Goal: Task Accomplishment & Management: Use online tool/utility

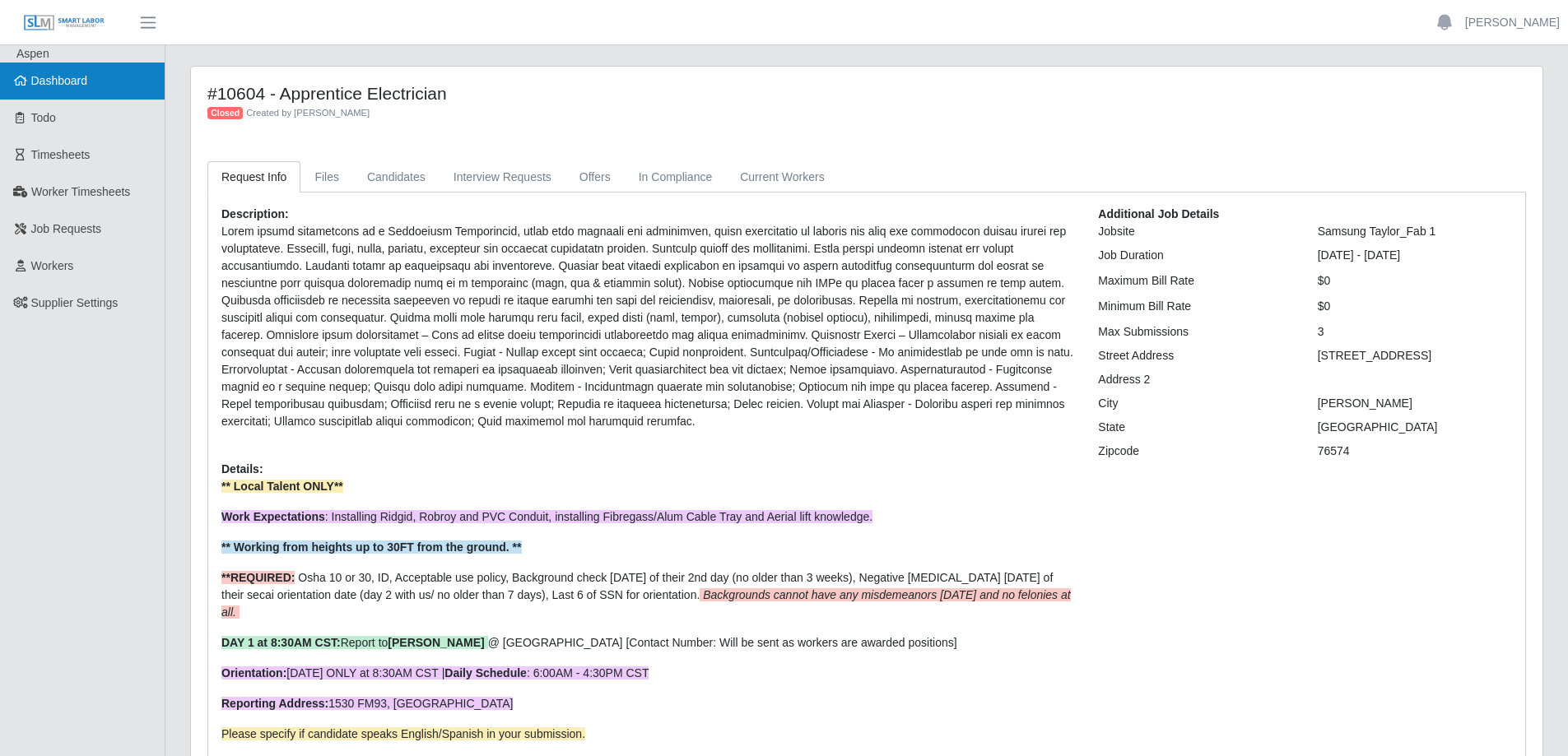
click at [59, 82] on span "Dashboard" at bounding box center [59, 80] width 56 height 13
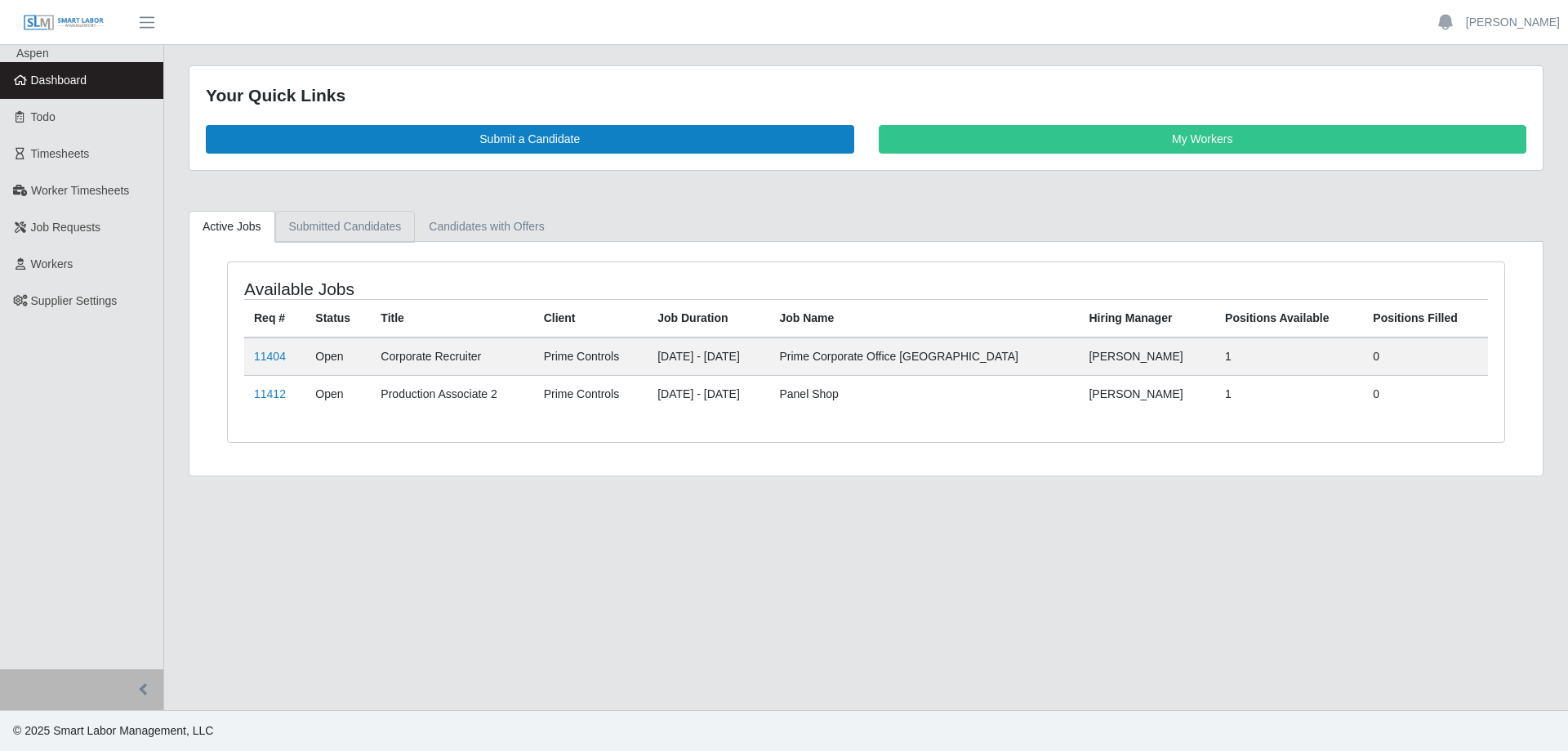
click at [366, 231] on link "Submitted Candidates" at bounding box center [345, 226] width 141 height 31
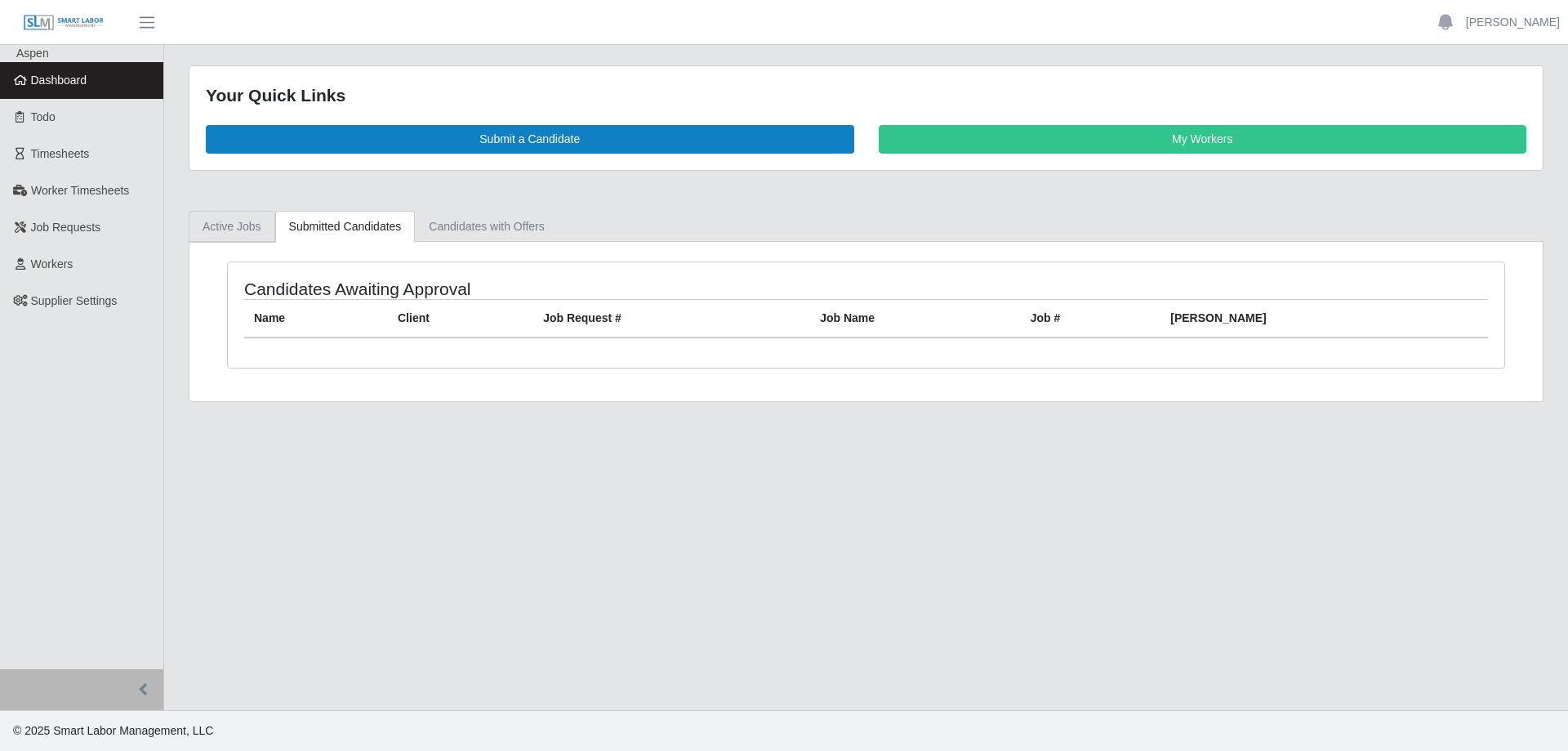
click at [251, 236] on link "Active Jobs" at bounding box center [232, 226] width 87 height 31
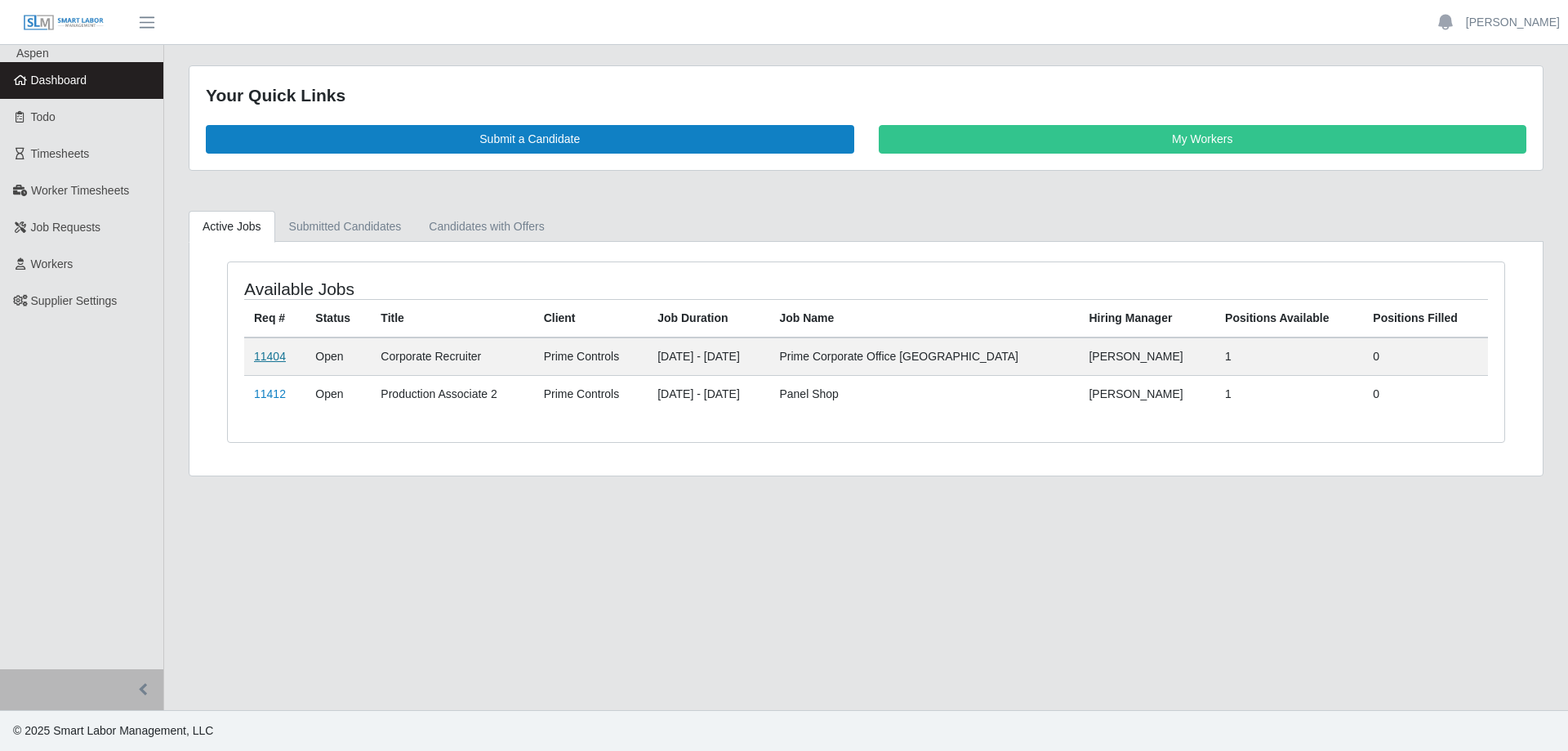
click at [269, 363] on td "11404" at bounding box center [274, 356] width 61 height 38
click at [269, 361] on link "11404" at bounding box center [270, 355] width 31 height 13
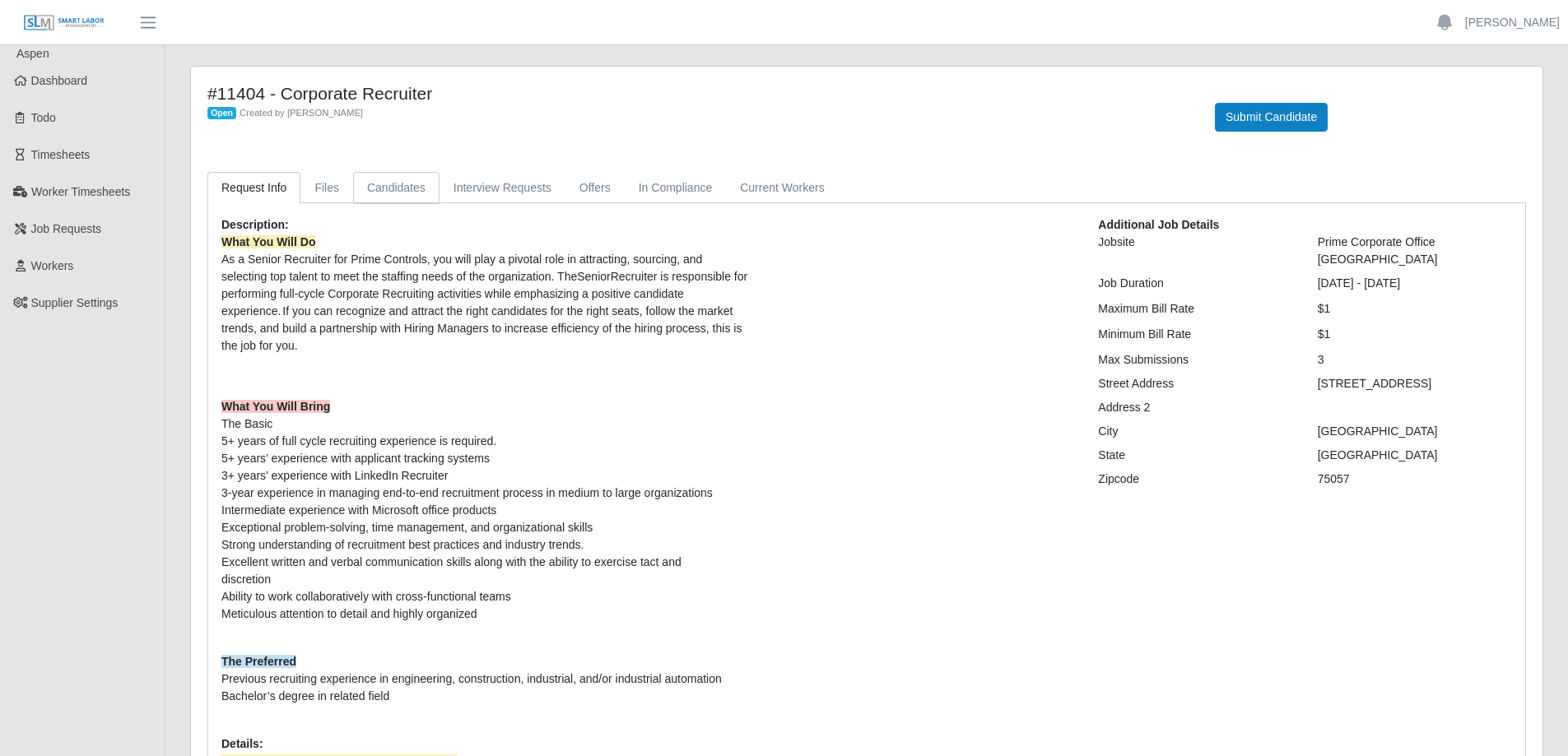
click at [397, 183] on link "Candidates" at bounding box center [395, 188] width 86 height 32
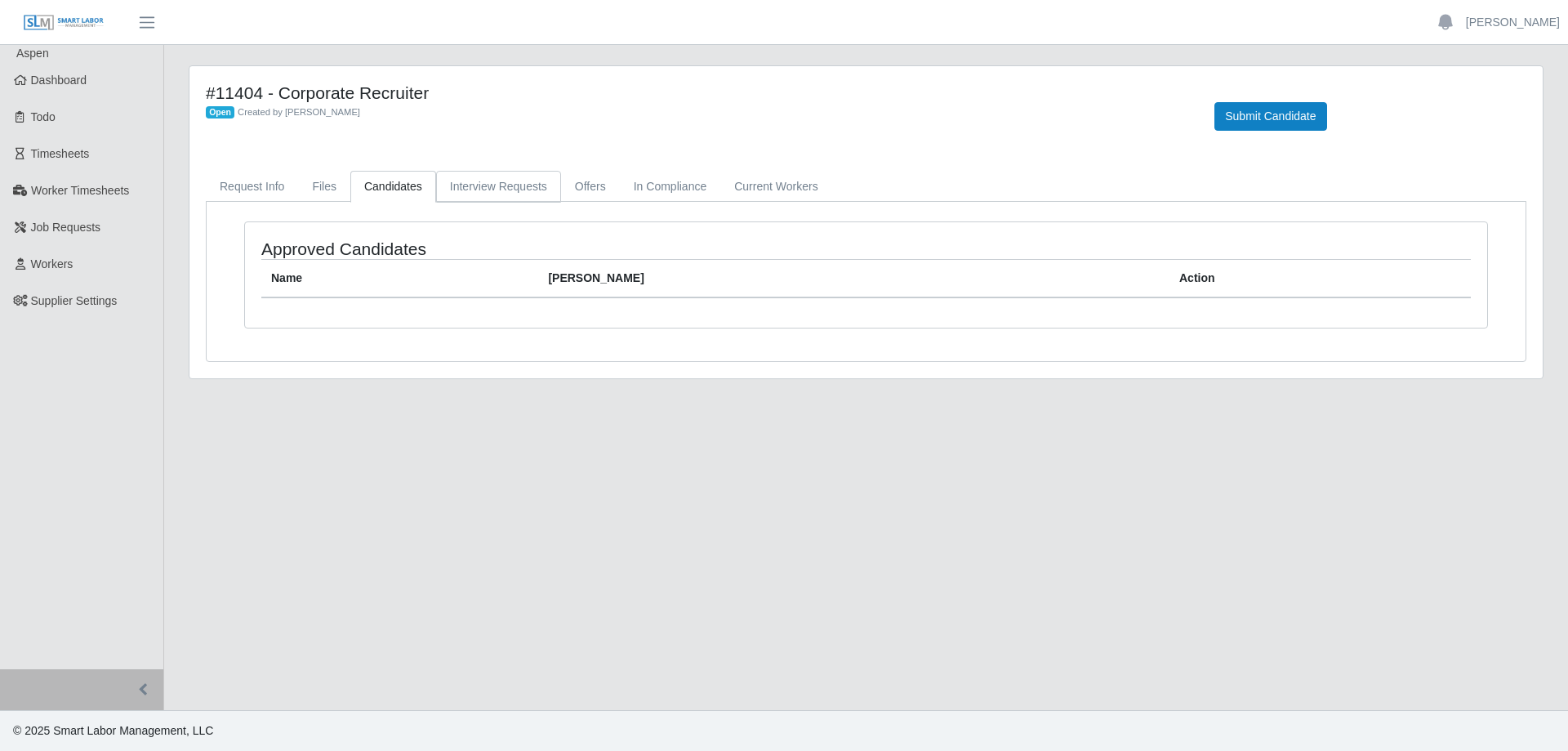
click at [464, 185] on link "Interview Requests" at bounding box center [498, 187] width 125 height 31
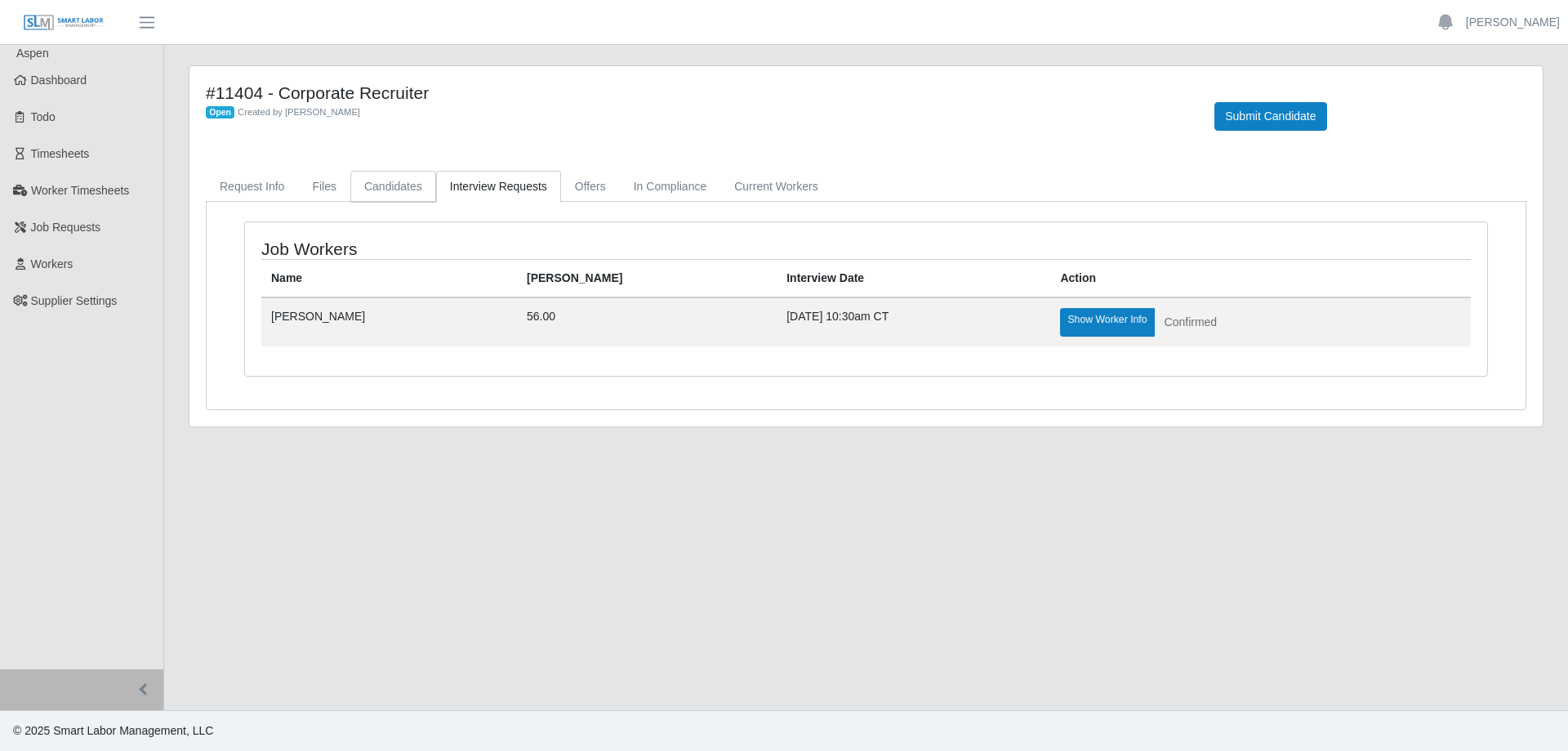
click at [397, 188] on link "Candidates" at bounding box center [392, 187] width 86 height 31
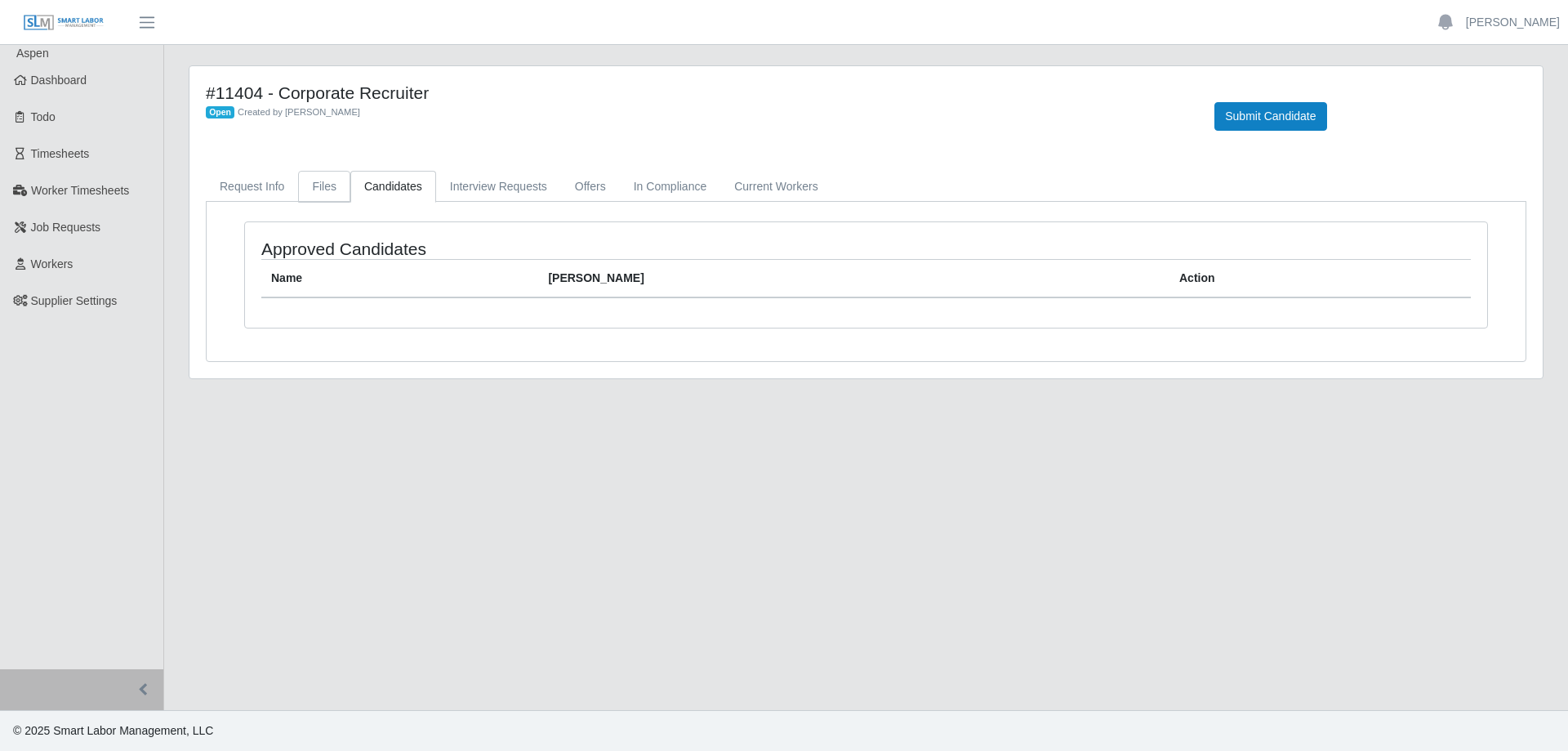
click at [321, 189] on link "Files" at bounding box center [324, 187] width 52 height 31
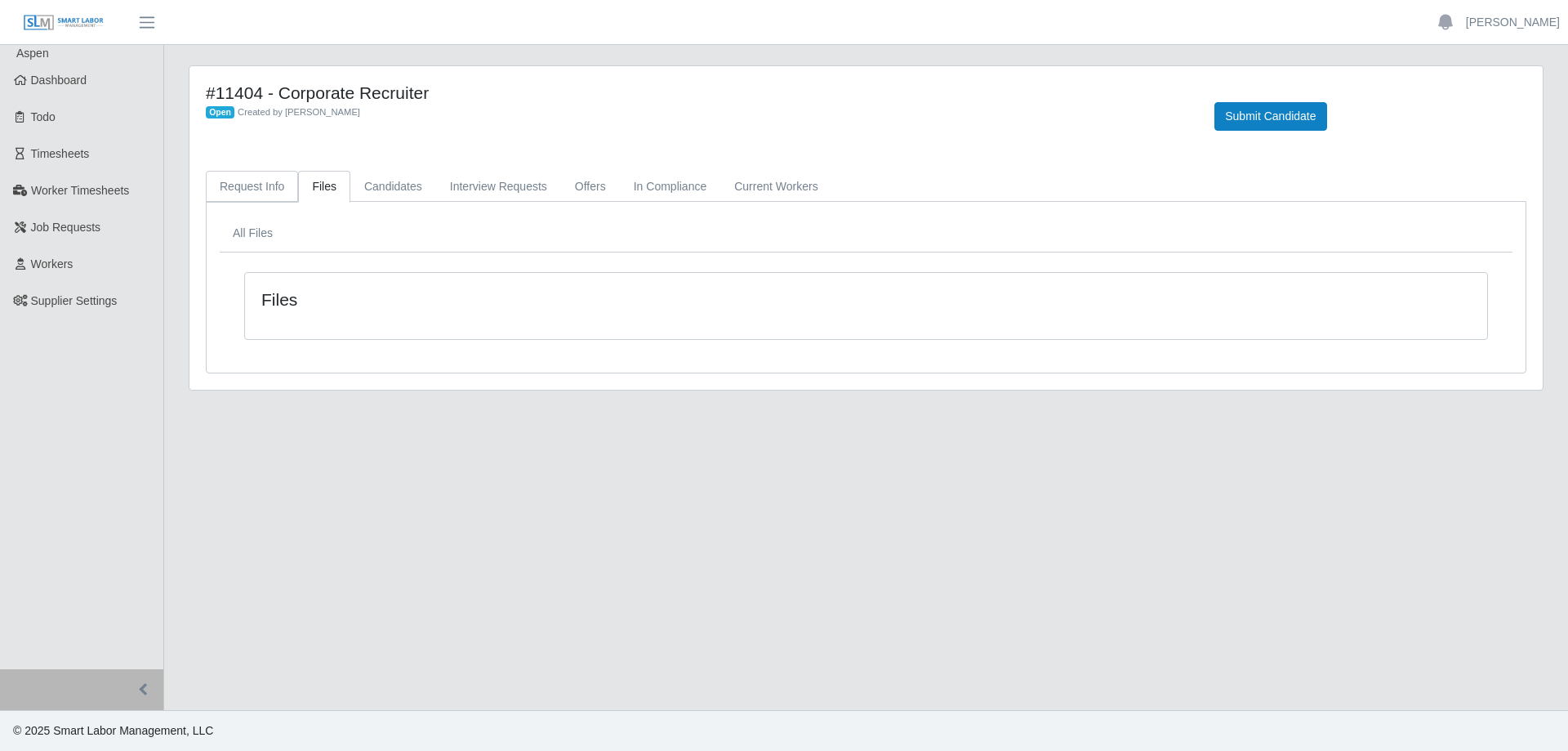
click at [266, 188] on link "Request Info" at bounding box center [252, 187] width 92 height 31
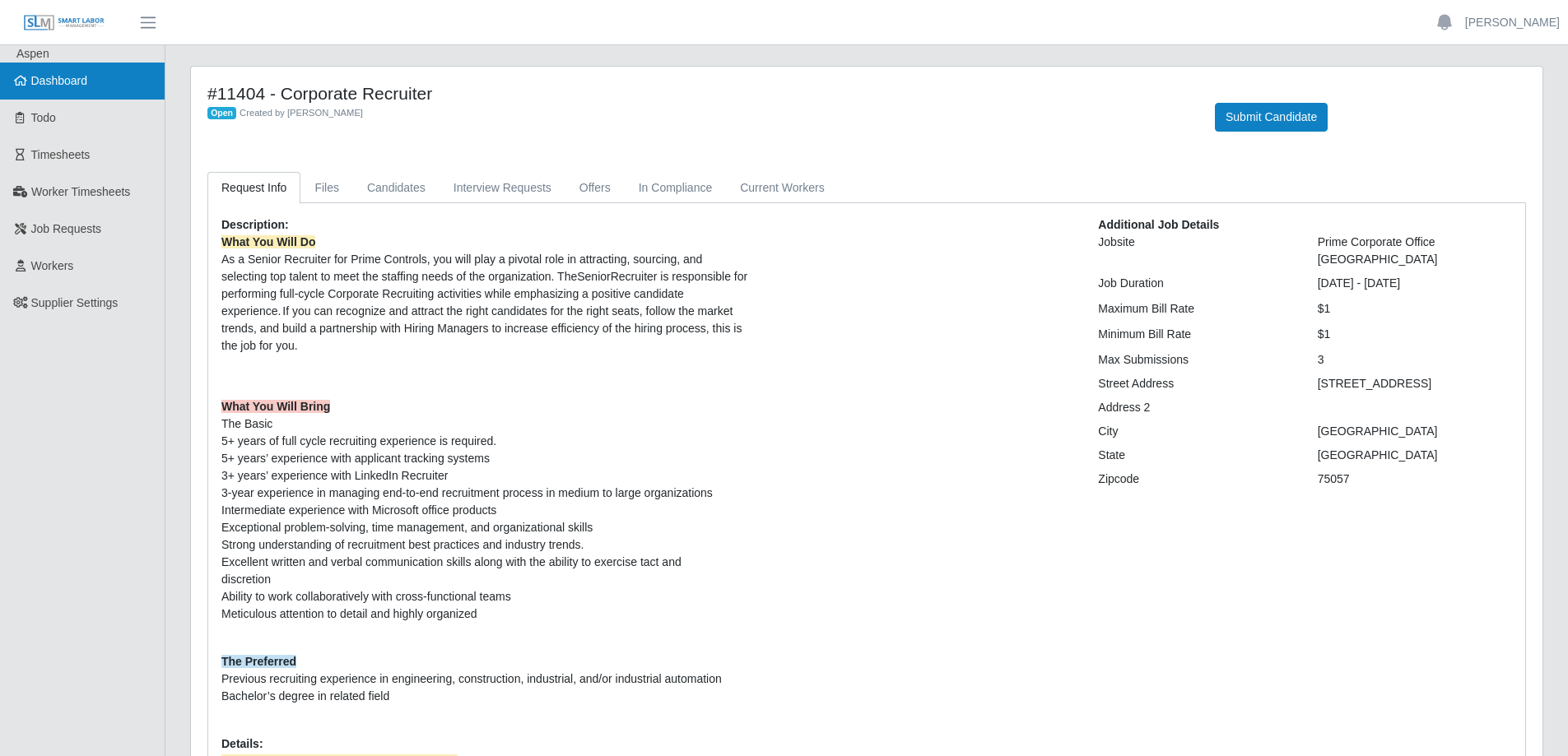
click at [104, 78] on link "Dashboard" at bounding box center [82, 80] width 165 height 37
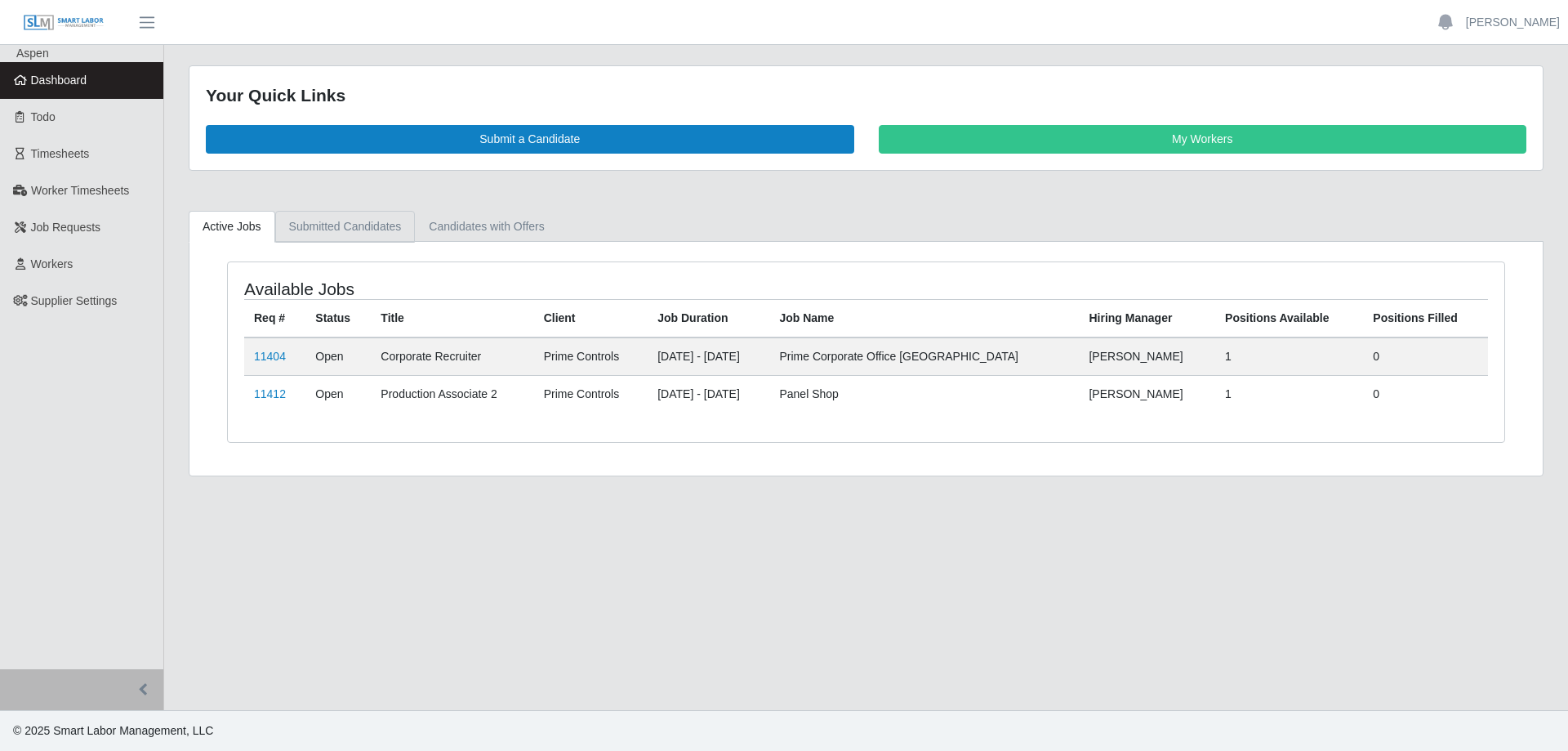
click at [357, 229] on link "Submitted Candidates" at bounding box center [345, 226] width 141 height 31
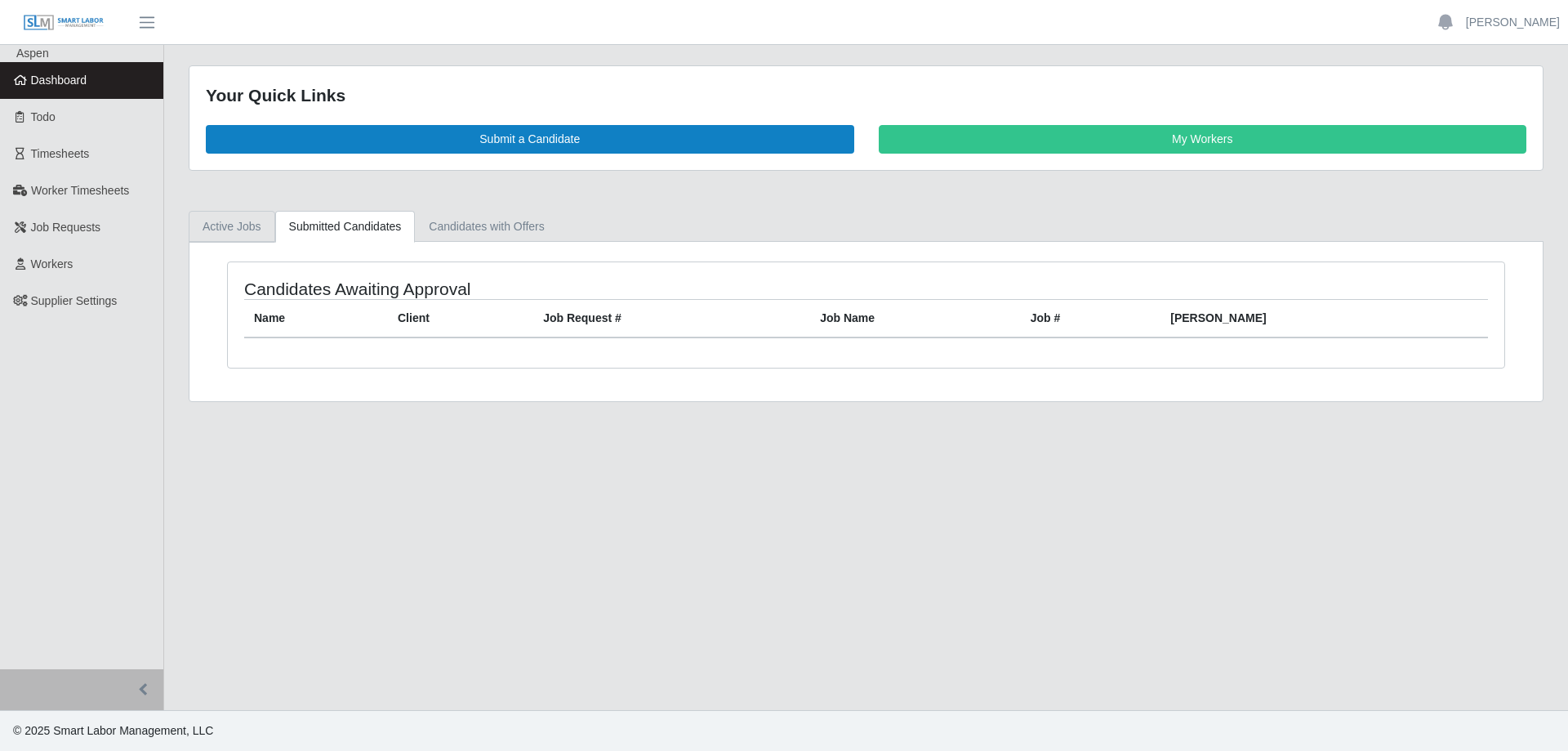
click at [220, 222] on link "Active Jobs" at bounding box center [232, 226] width 87 height 31
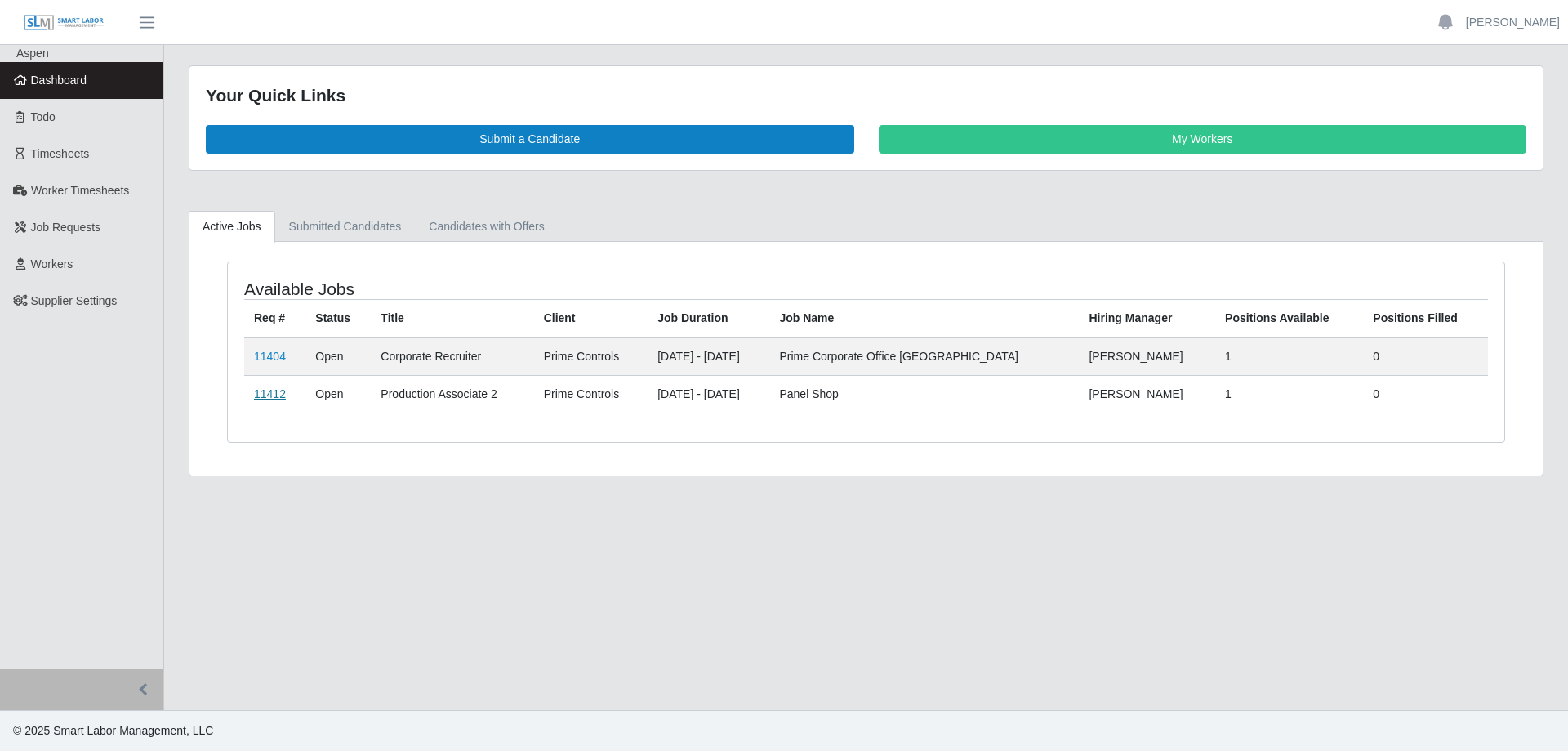
click at [271, 397] on link "11412" at bounding box center [270, 394] width 31 height 13
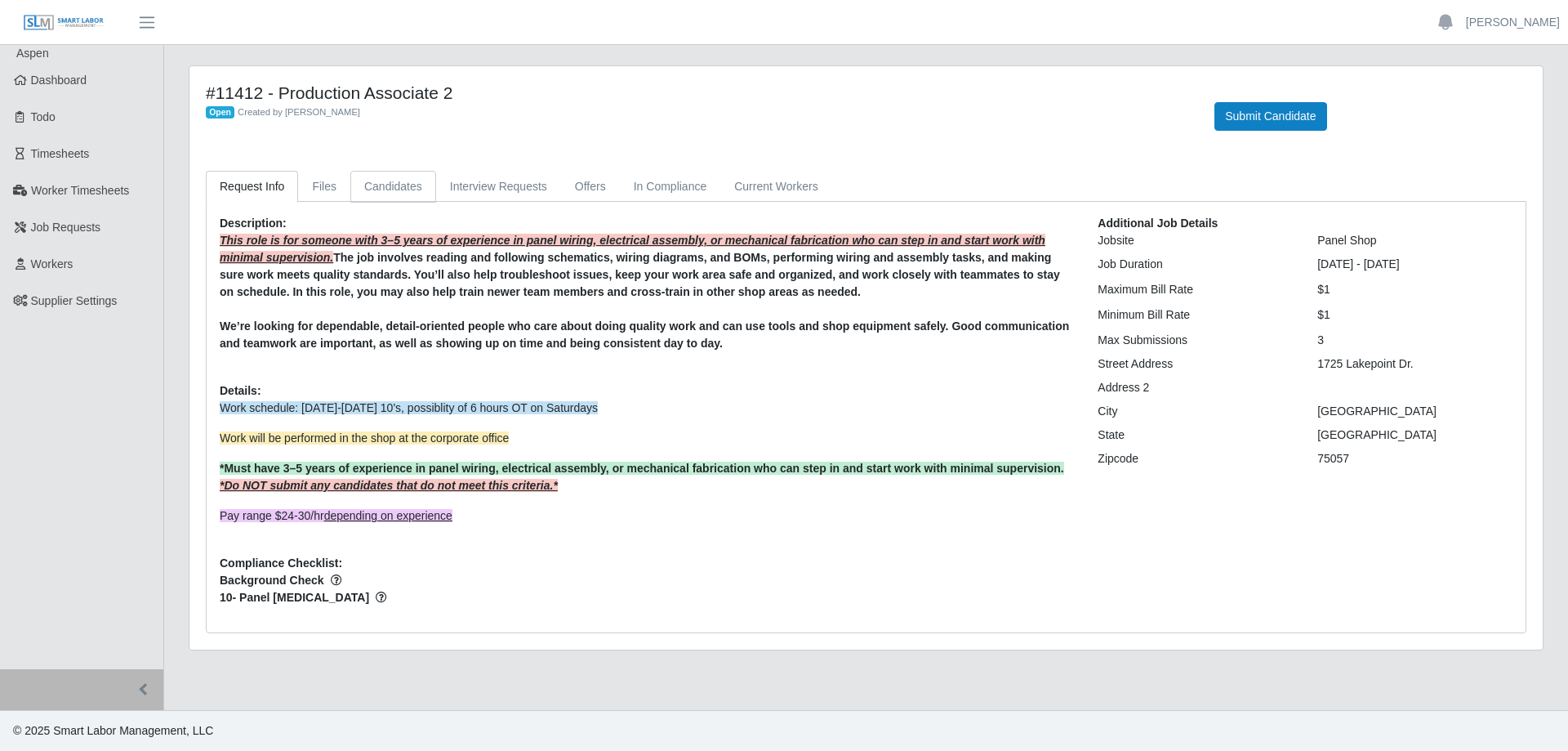
click at [375, 188] on link "Candidates" at bounding box center [392, 187] width 86 height 31
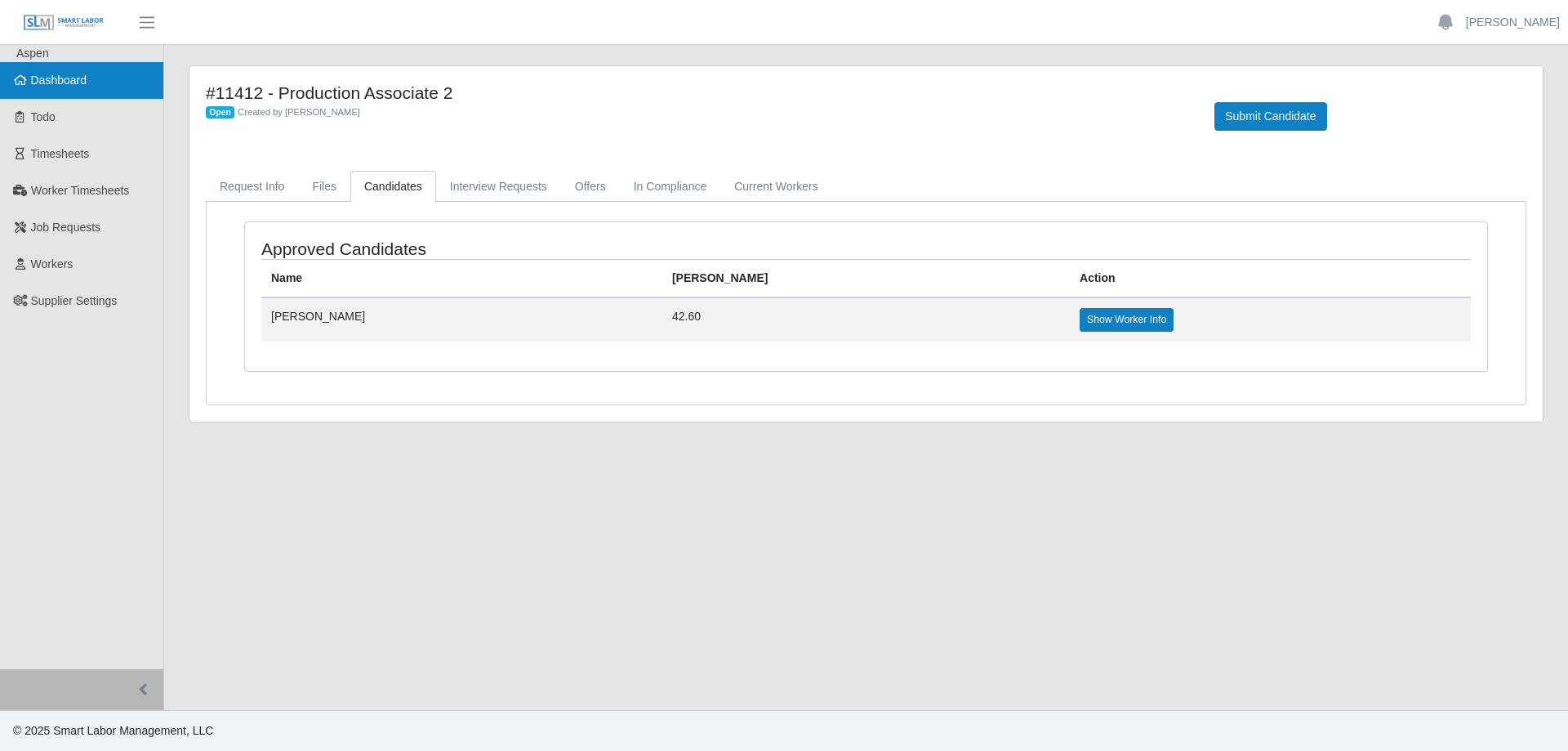
click at [94, 80] on link "Dashboard" at bounding box center [82, 80] width 163 height 36
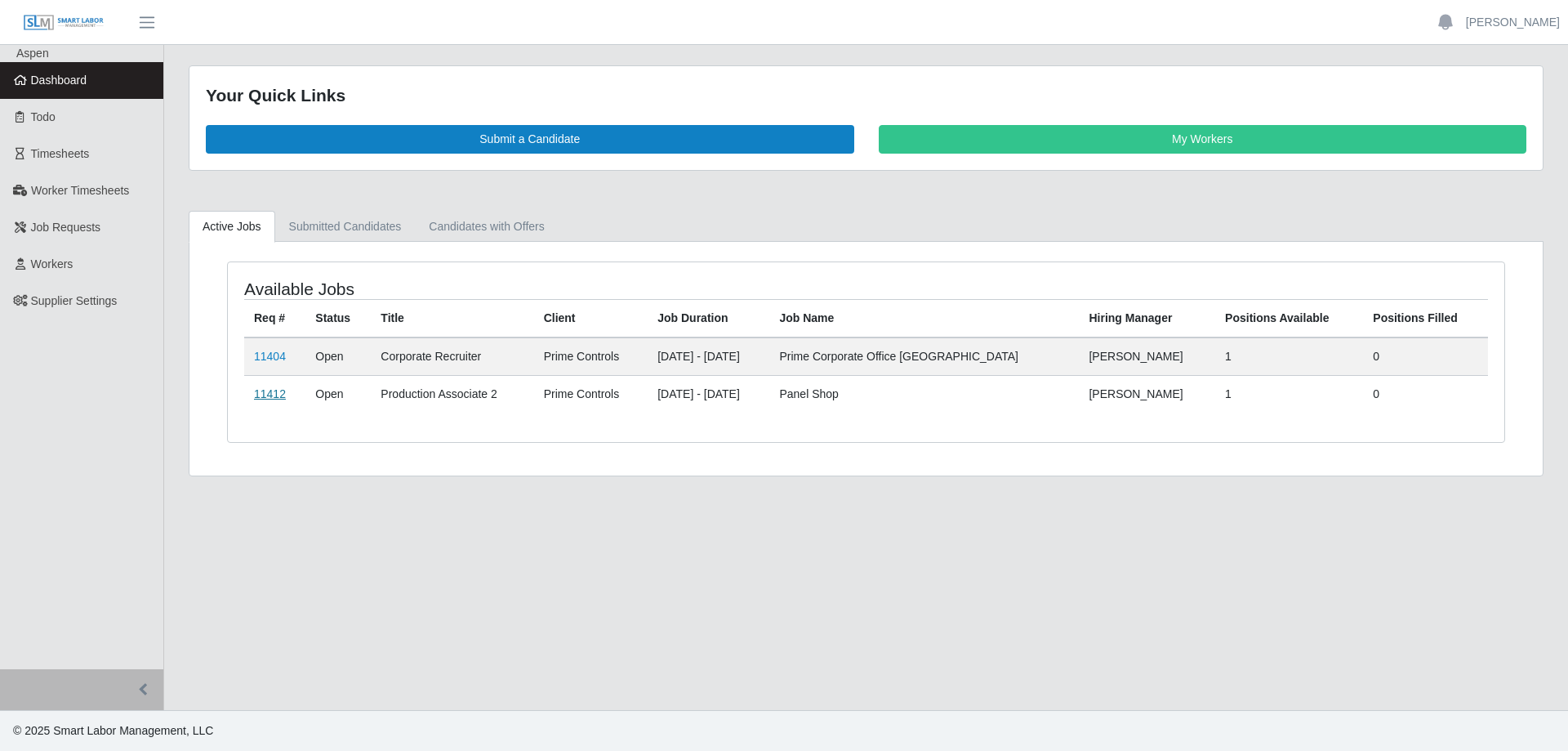
click at [281, 396] on link "11412" at bounding box center [270, 394] width 31 height 13
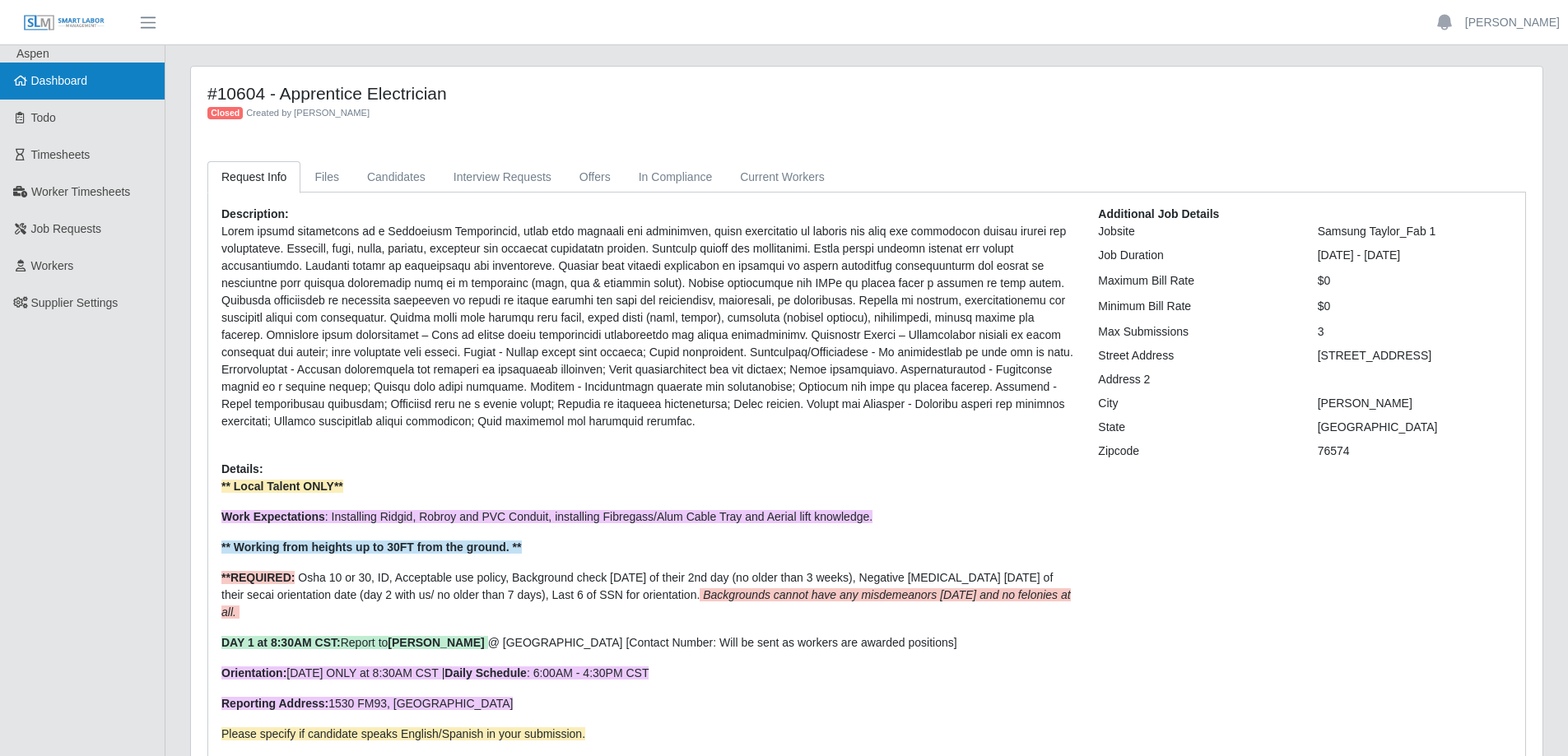
click at [52, 87] on span "Dashboard" at bounding box center [59, 80] width 56 height 13
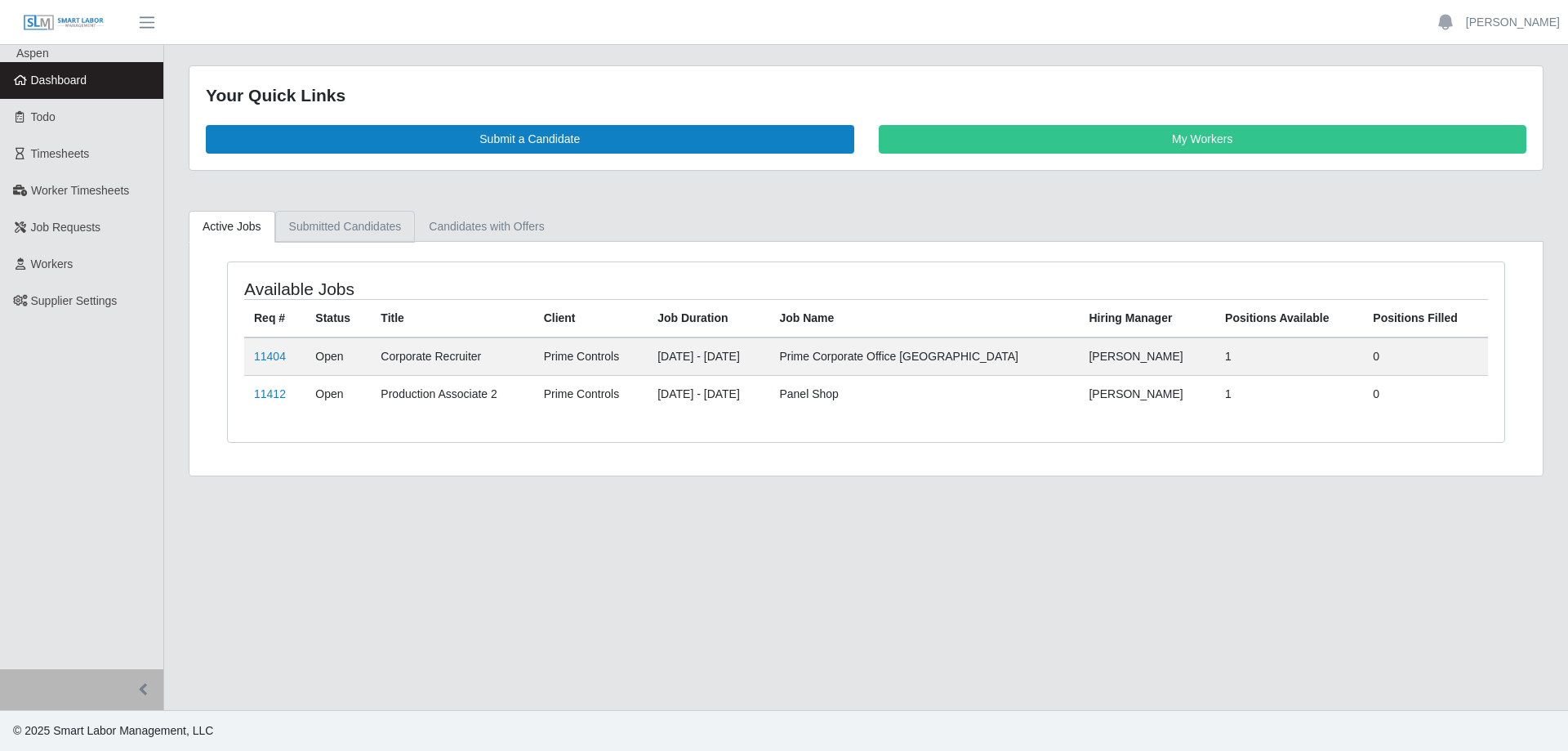
click at [323, 227] on link "Submitted Candidates" at bounding box center [345, 226] width 141 height 31
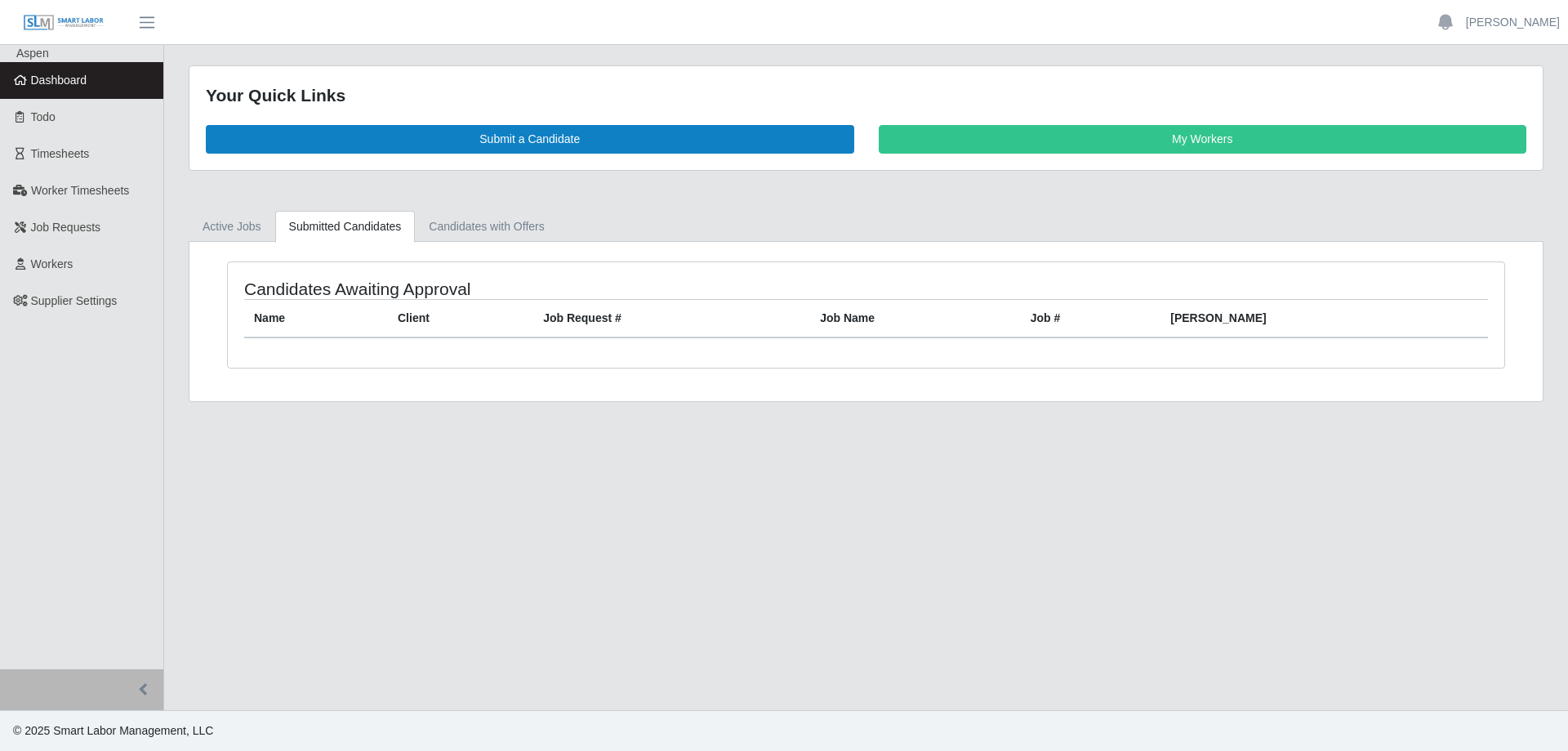
click at [62, 80] on span "Dashboard" at bounding box center [59, 80] width 56 height 13
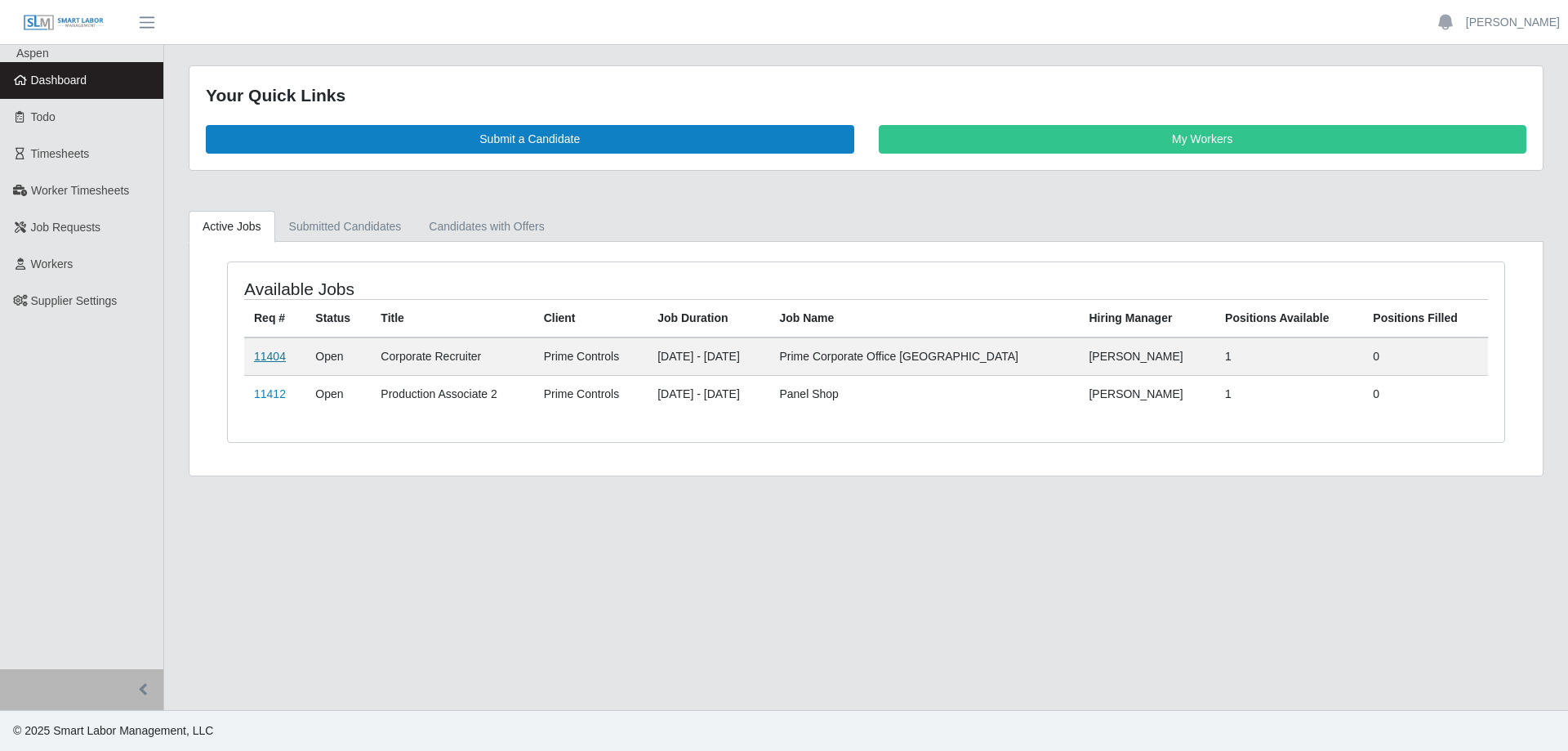
click at [268, 350] on link "11404" at bounding box center [270, 355] width 31 height 13
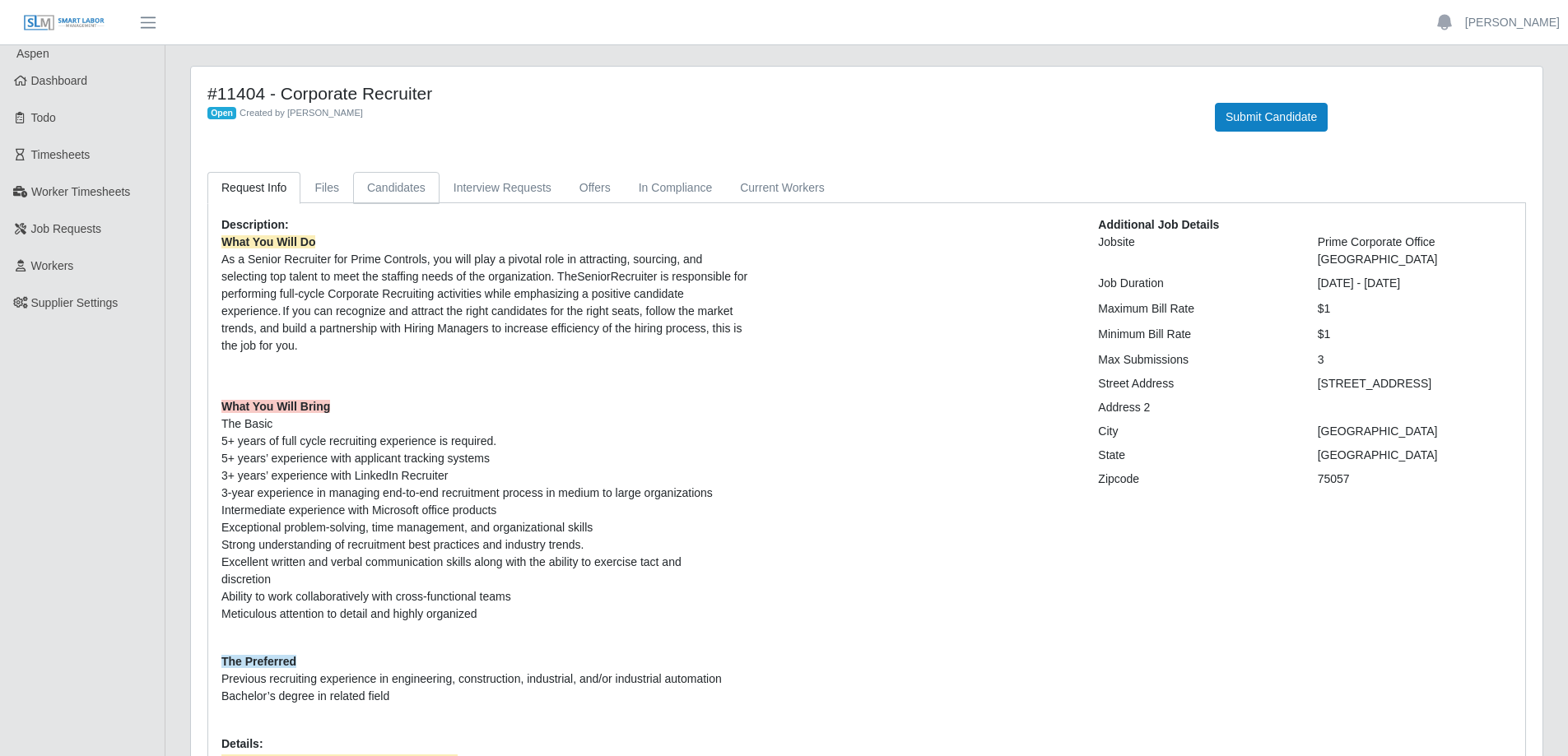
click at [385, 186] on link "Candidates" at bounding box center [395, 188] width 86 height 32
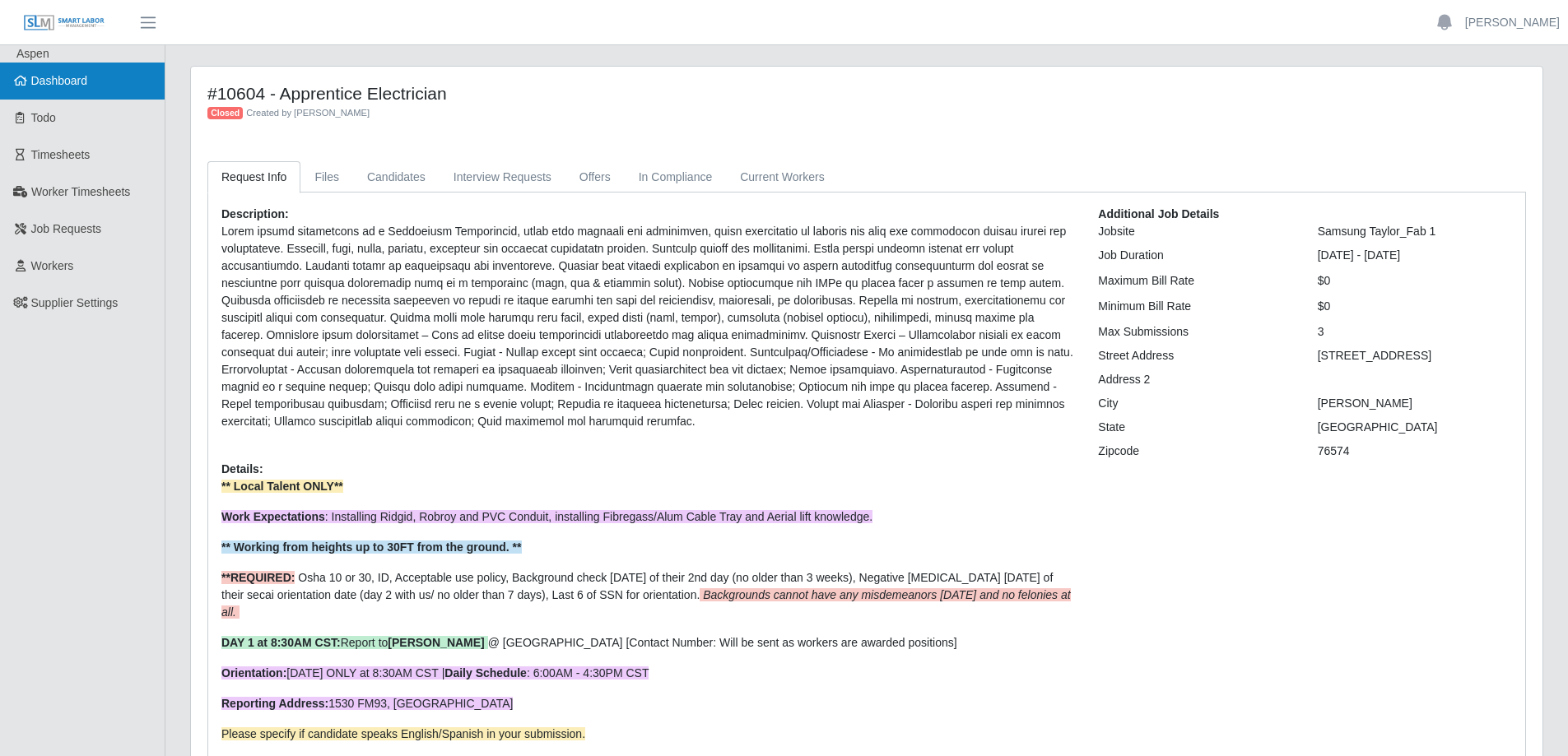
click at [100, 78] on link "Dashboard" at bounding box center [82, 80] width 165 height 37
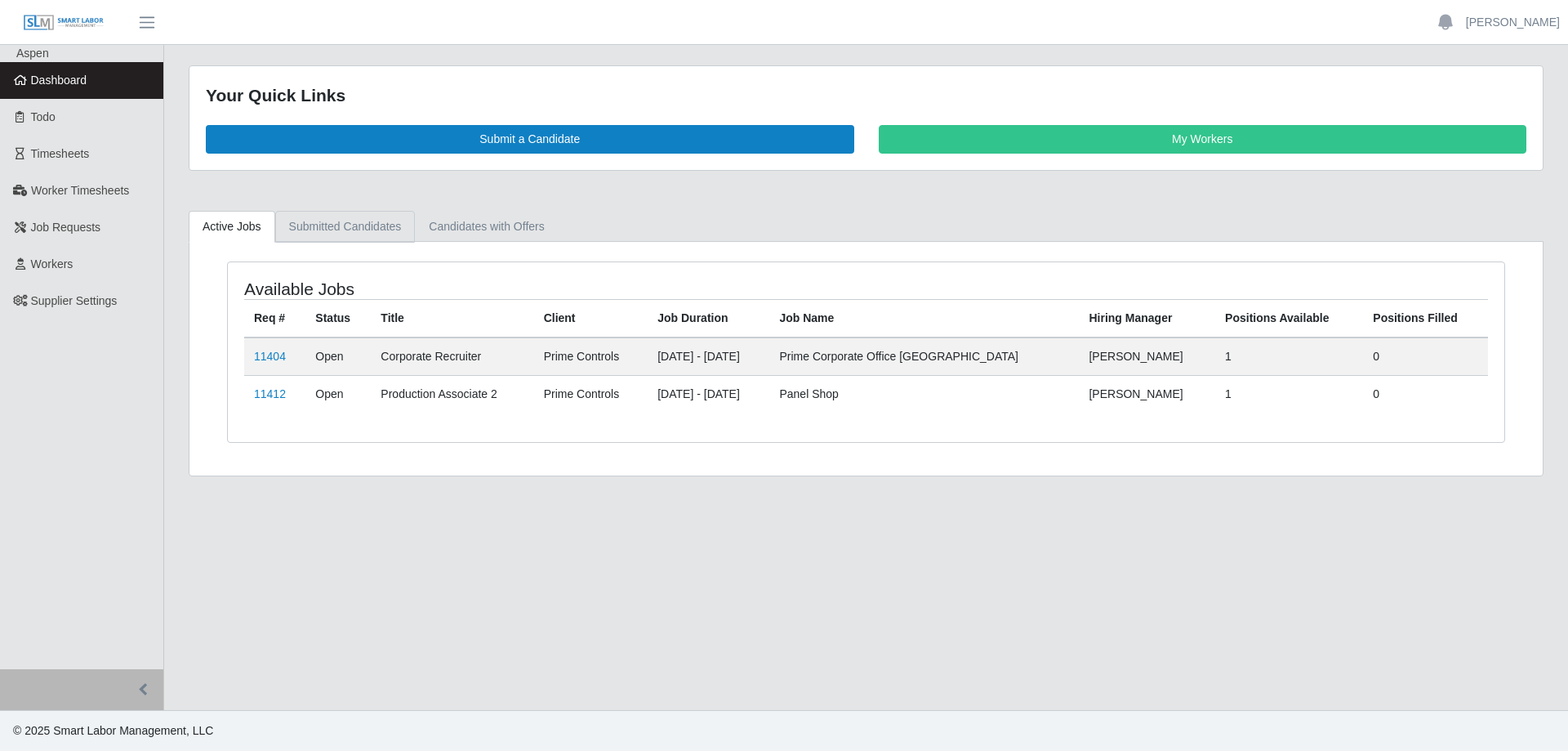
click at [321, 233] on link "Submitted Candidates" at bounding box center [345, 226] width 141 height 31
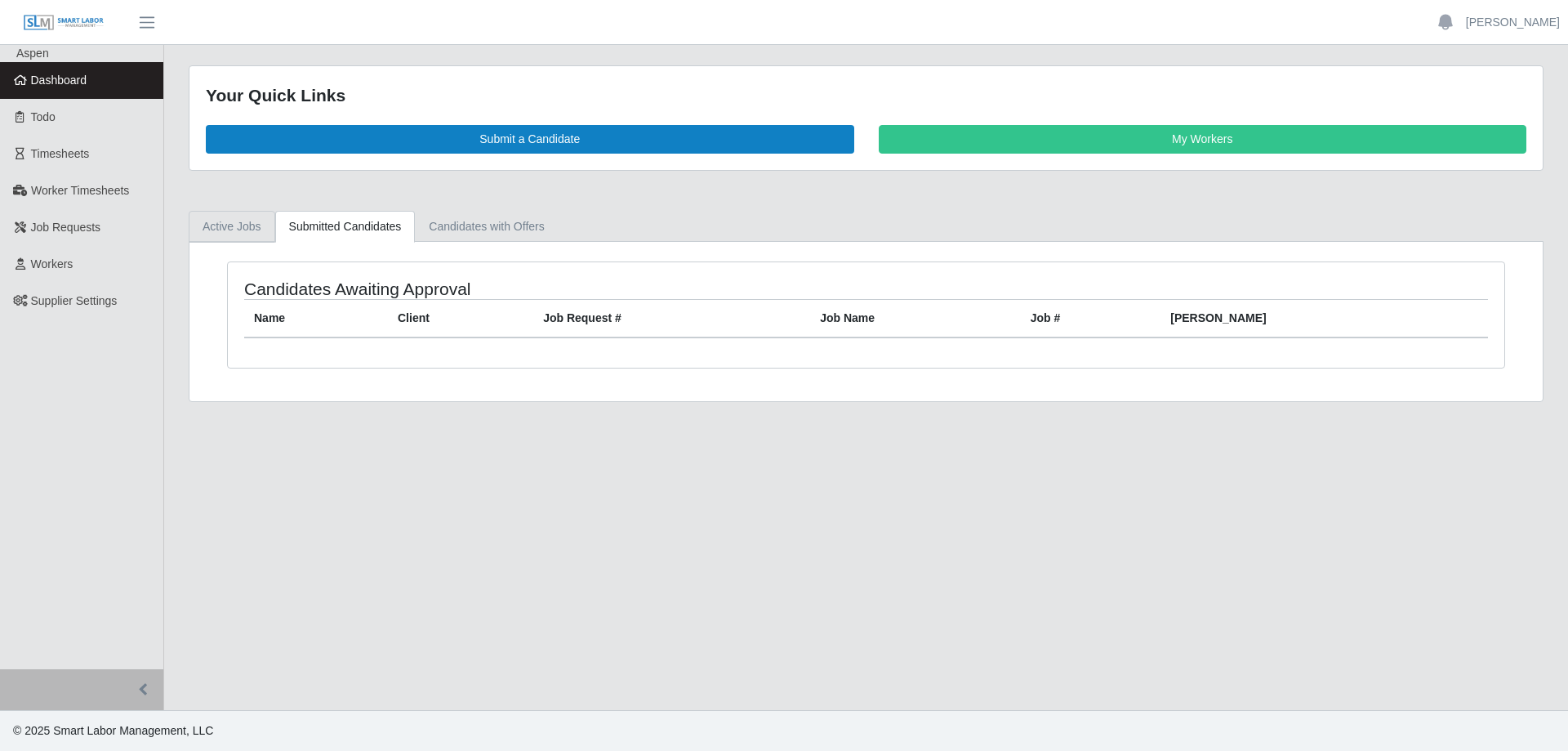
click at [243, 227] on link "Active Jobs" at bounding box center [232, 226] width 87 height 31
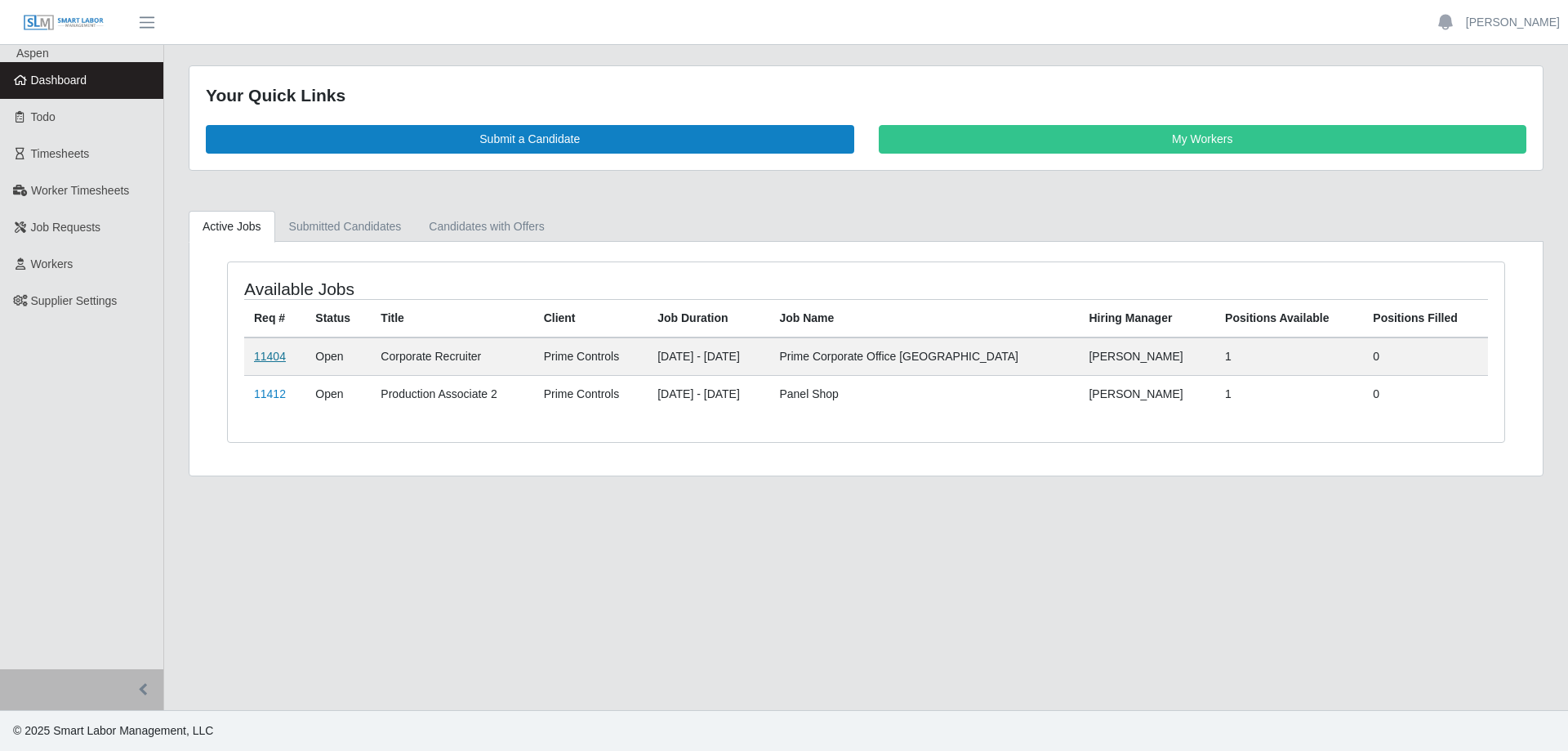
click at [279, 354] on link "11404" at bounding box center [270, 355] width 31 height 13
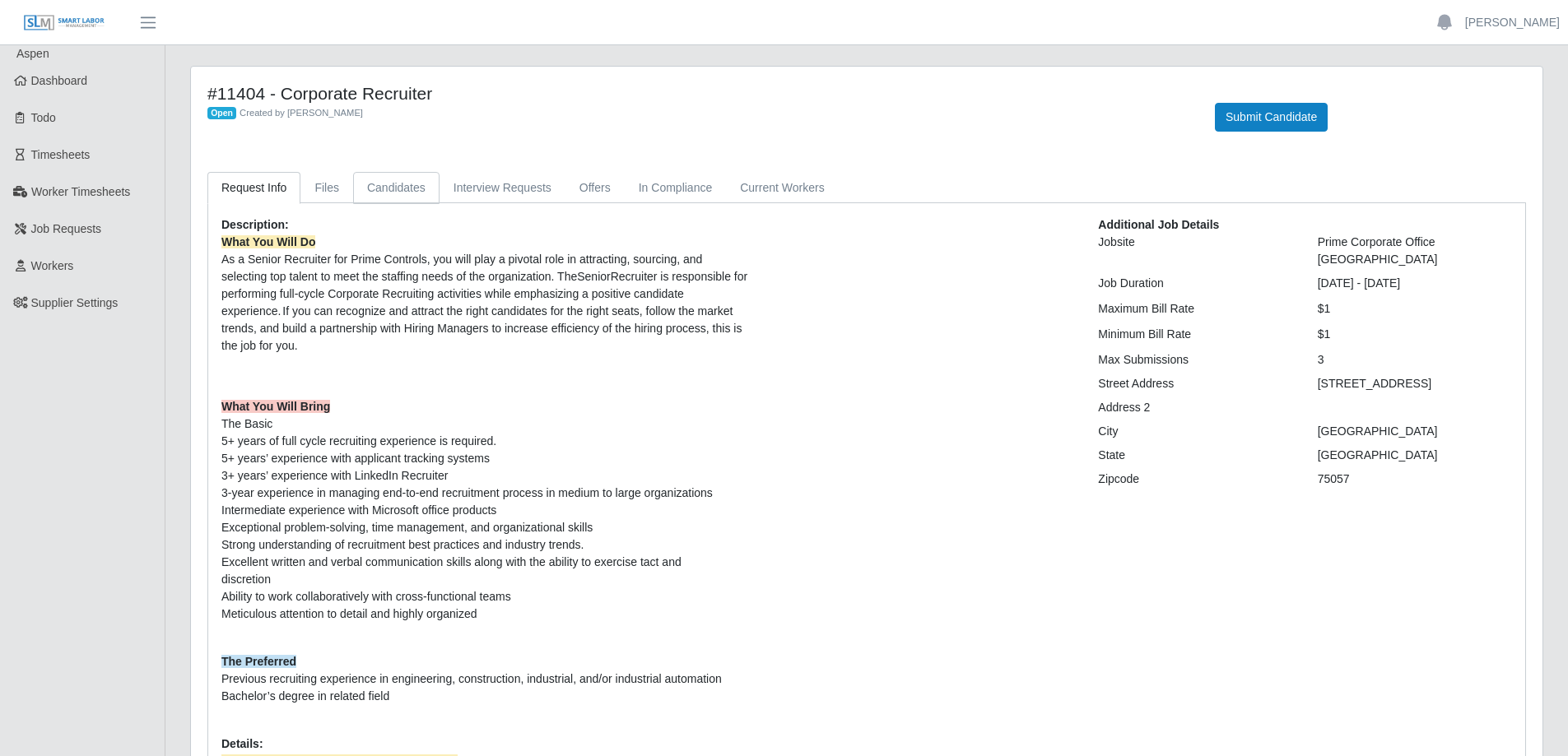
click at [397, 191] on link "Candidates" at bounding box center [395, 188] width 86 height 32
